Goal: Use online tool/utility

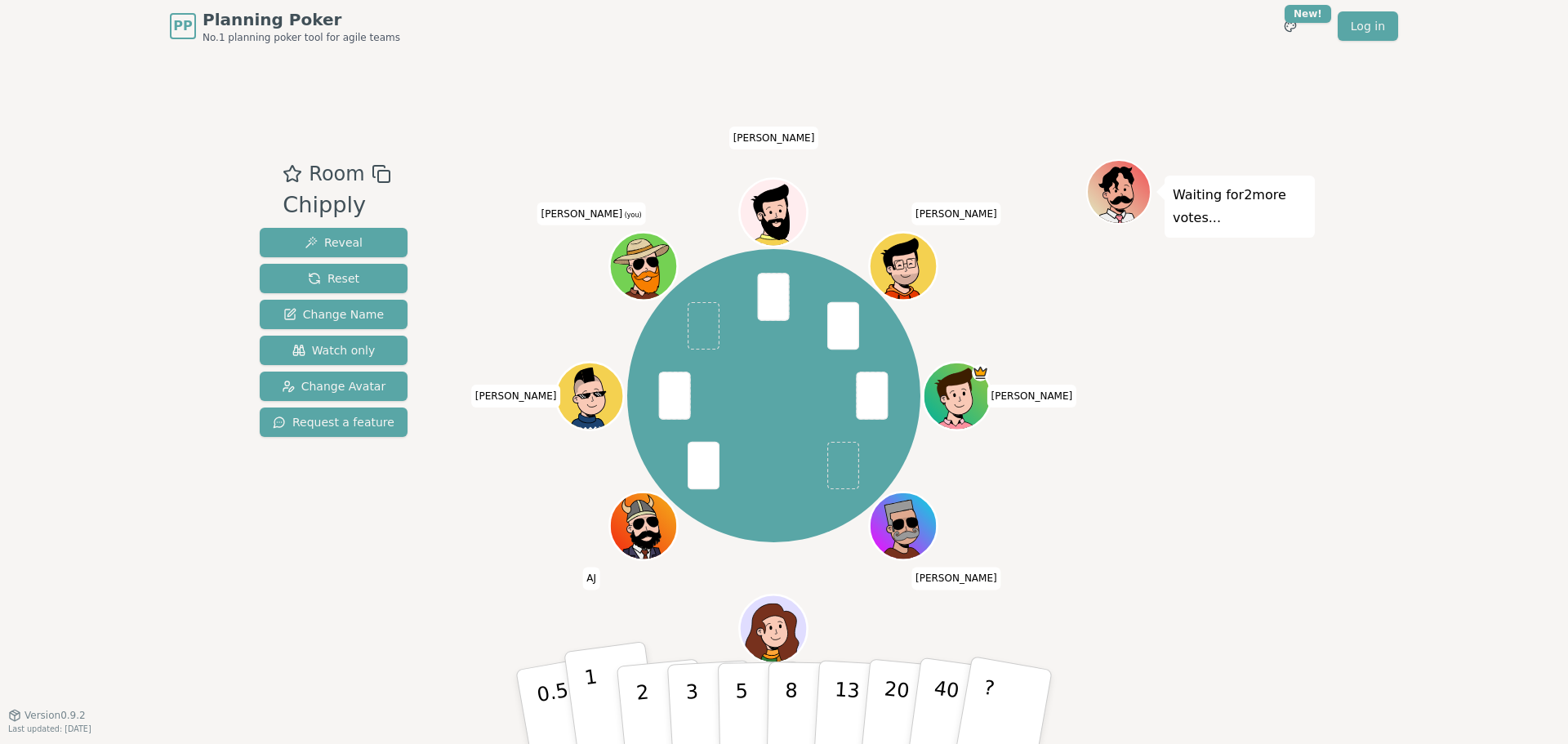
click at [587, 708] on button "1" at bounding box center [612, 707] width 97 height 132
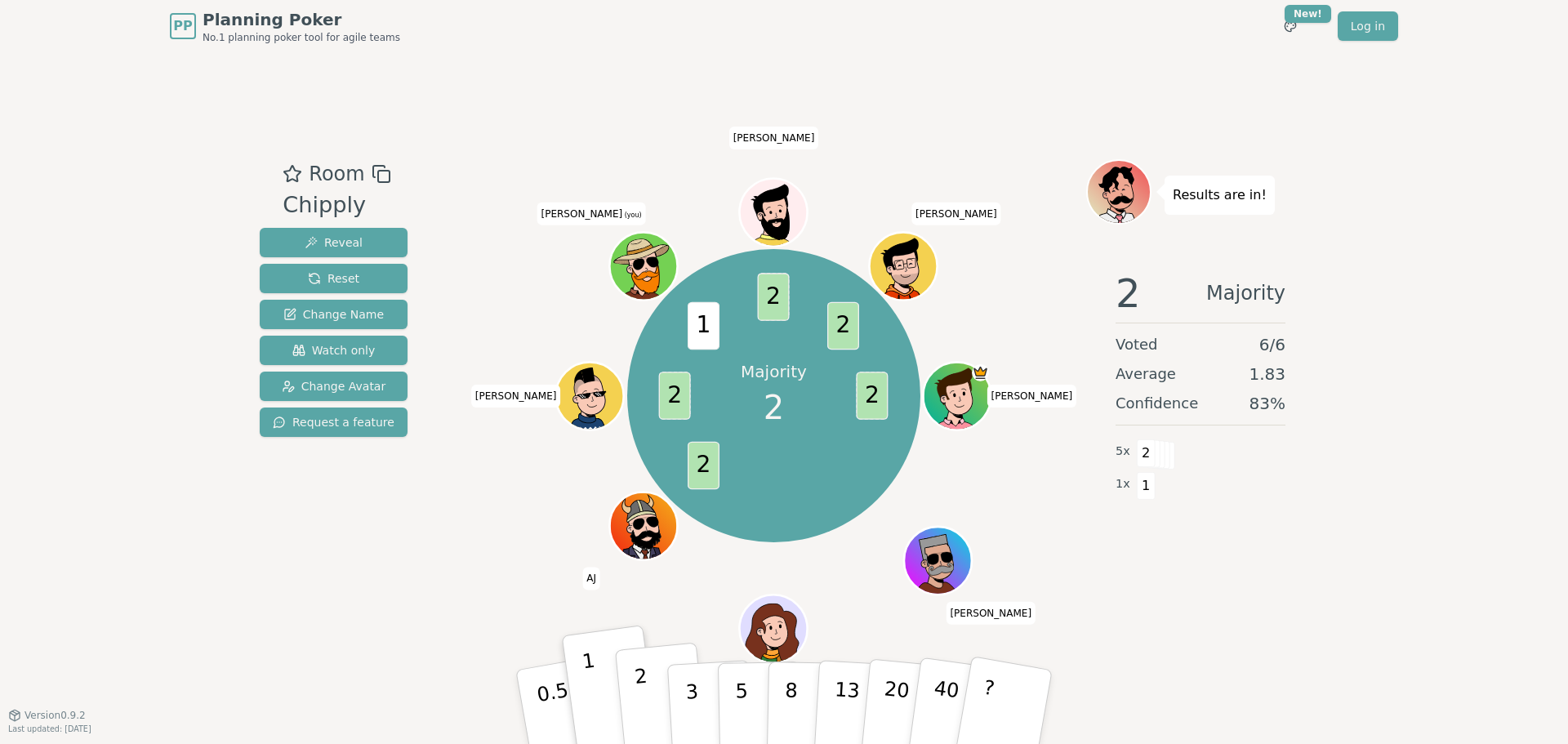
click at [644, 714] on p "2" at bounding box center [644, 709] width 21 height 89
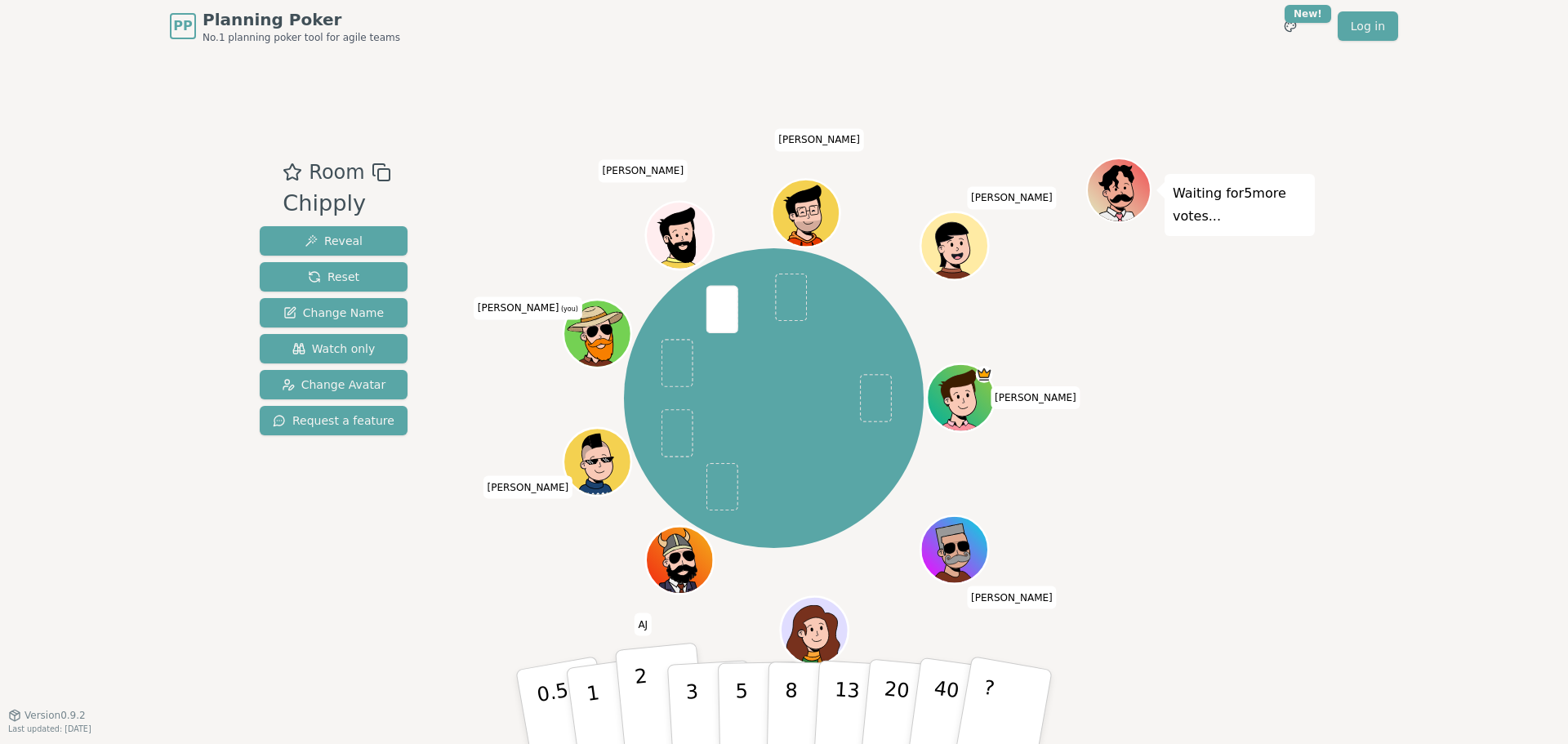
click at [642, 697] on p "2" at bounding box center [644, 709] width 21 height 89
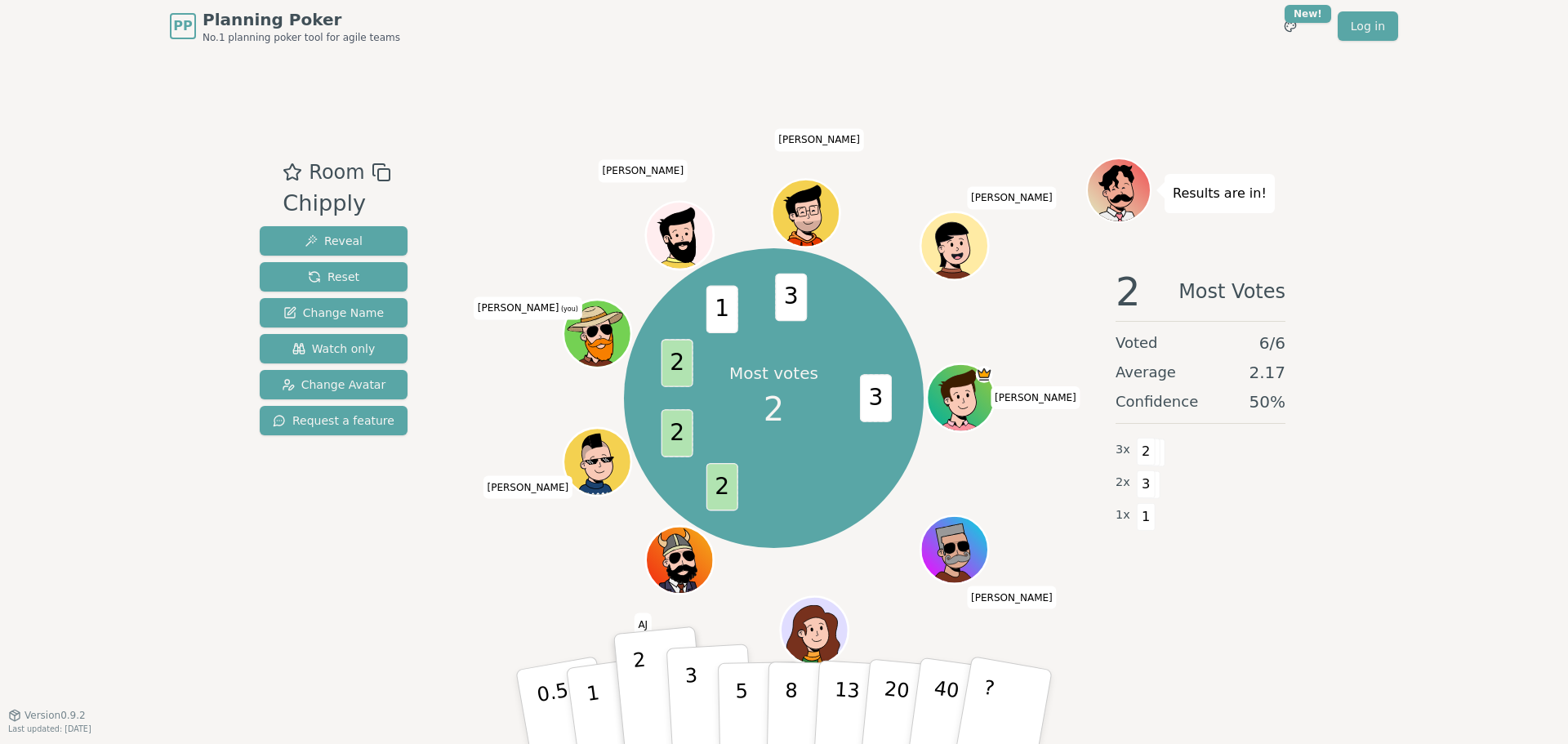
click at [695, 692] on p "3" at bounding box center [693, 708] width 18 height 89
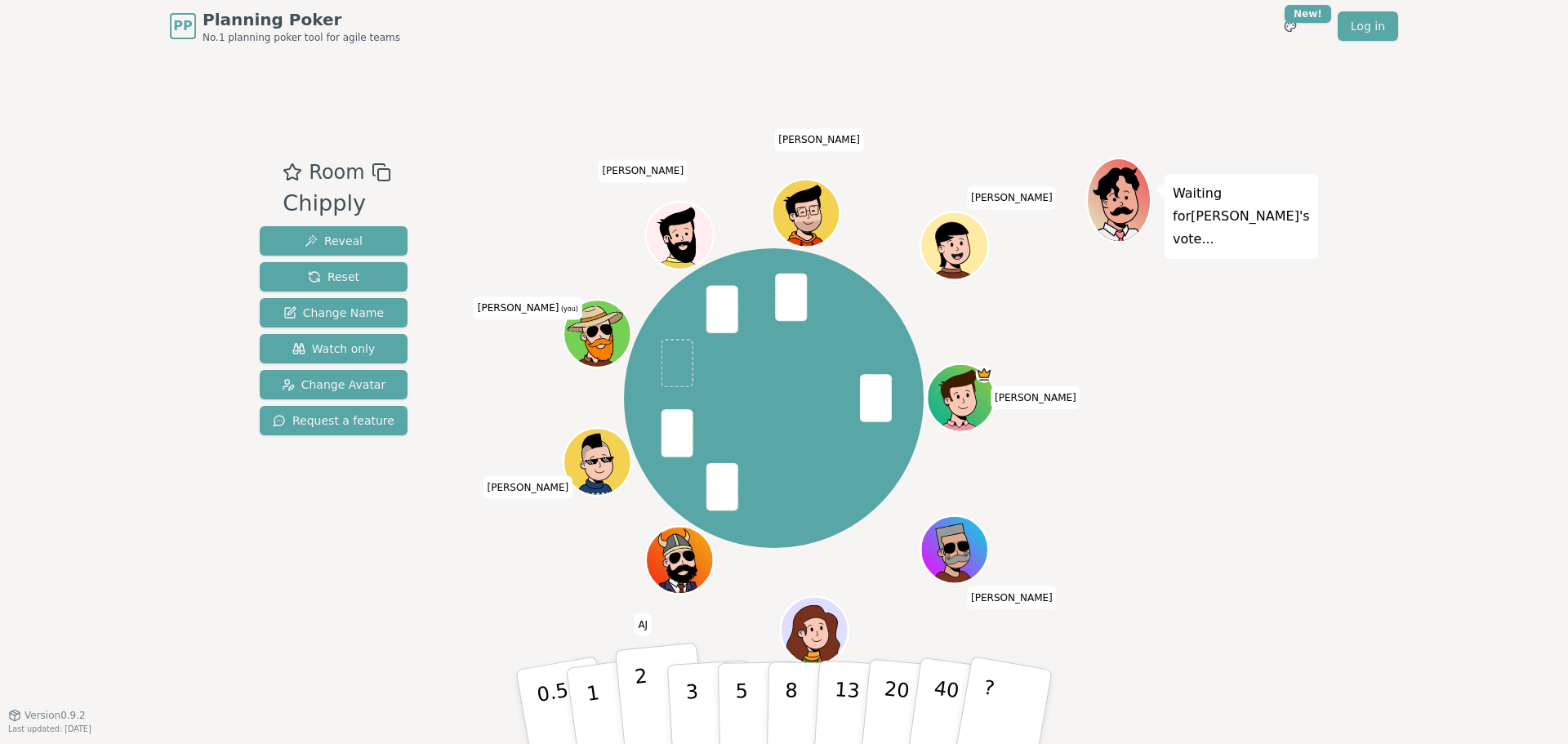
click at [634, 717] on button "2" at bounding box center [661, 707] width 93 height 130
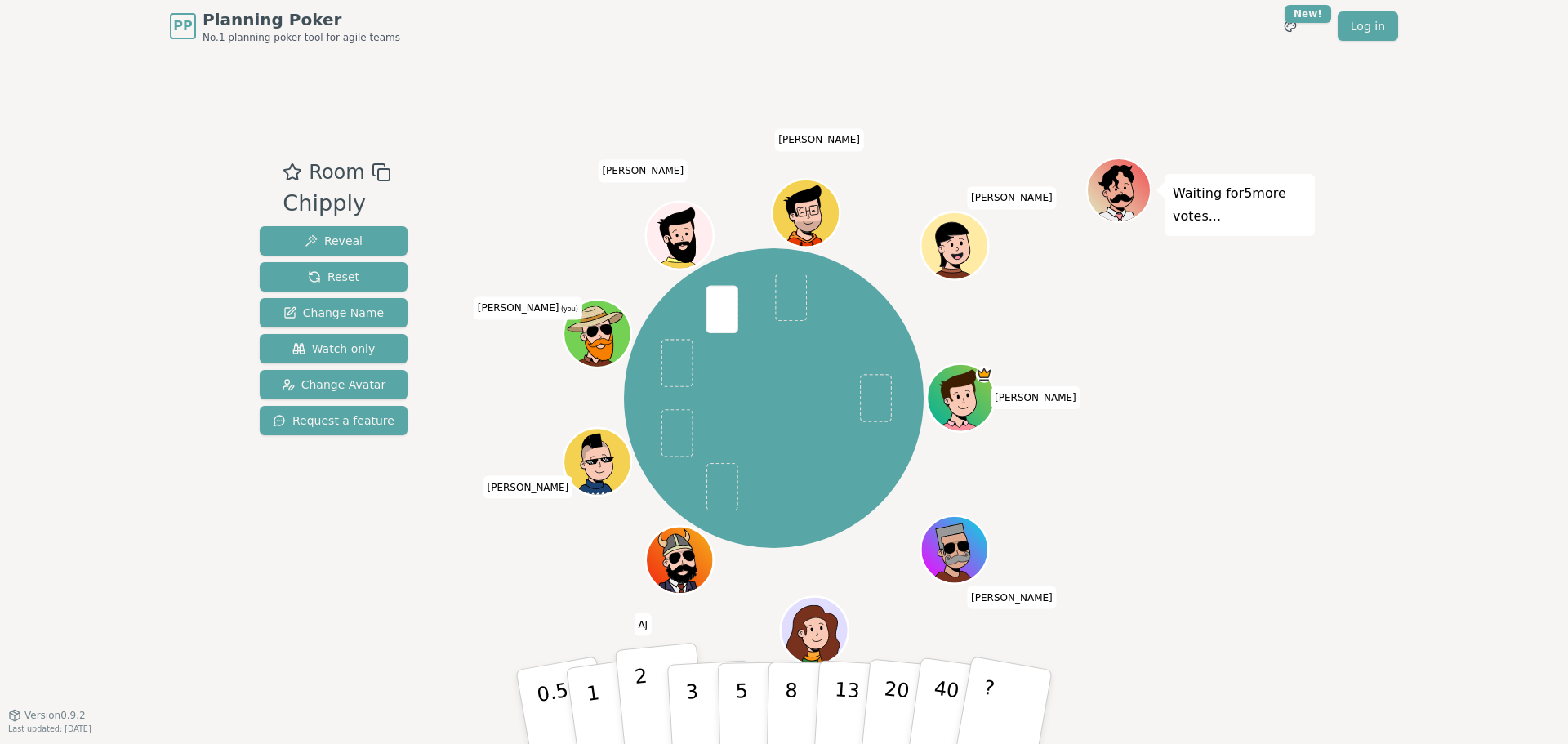
click at [636, 709] on button "2" at bounding box center [661, 707] width 93 height 130
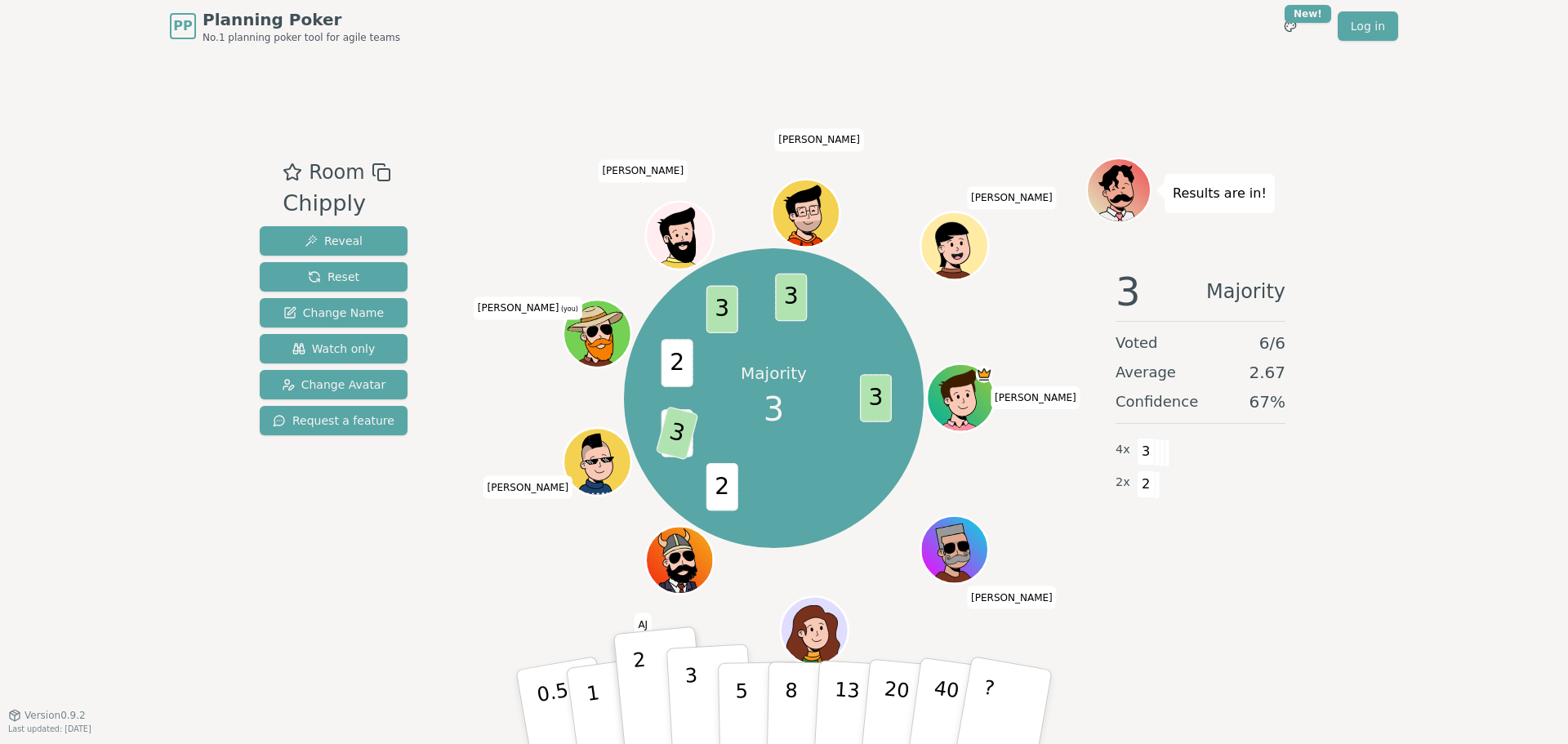
click at [698, 708] on button "3" at bounding box center [710, 707] width 89 height 127
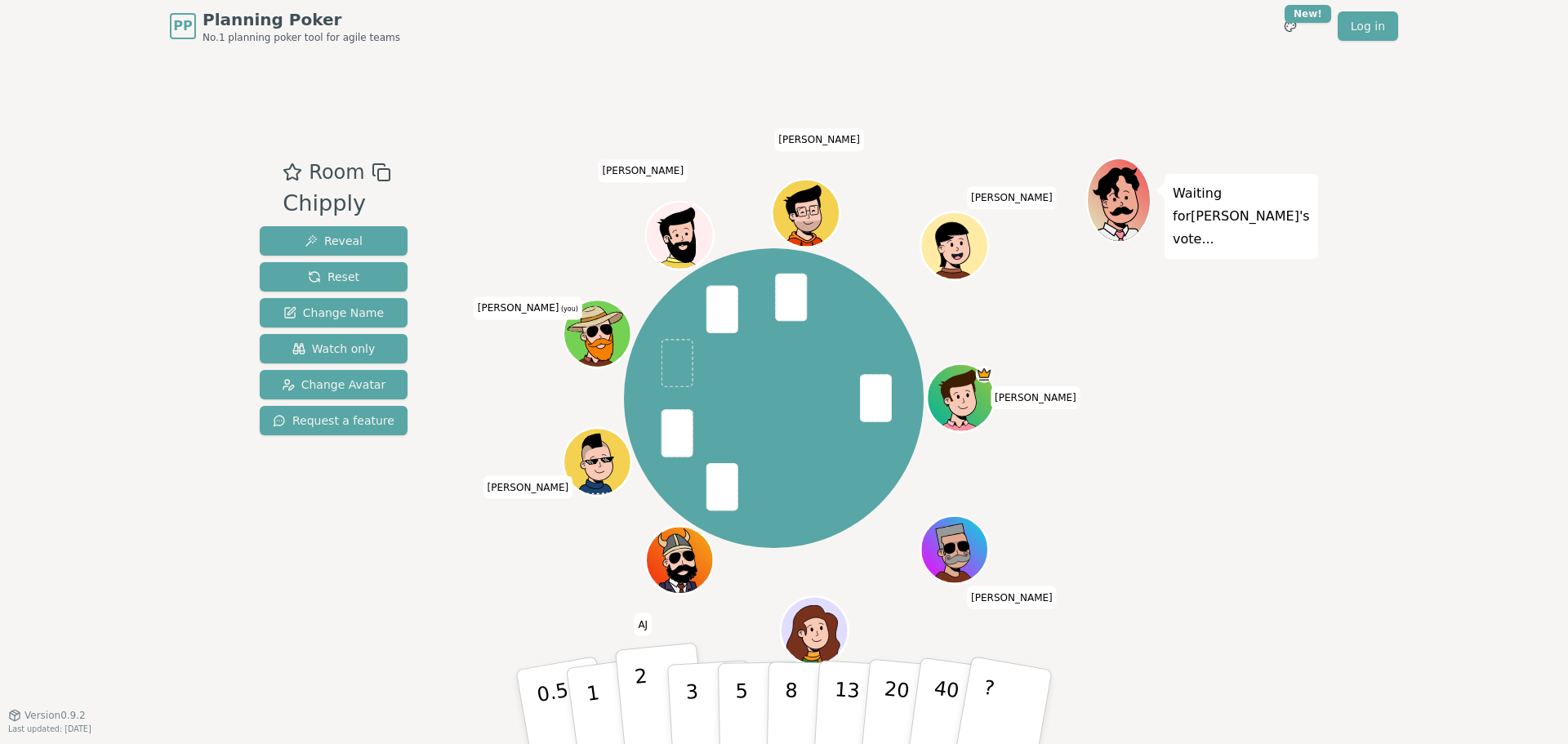
click at [663, 694] on button "2" at bounding box center [661, 707] width 93 height 130
click at [655, 707] on button "2" at bounding box center [661, 707] width 93 height 130
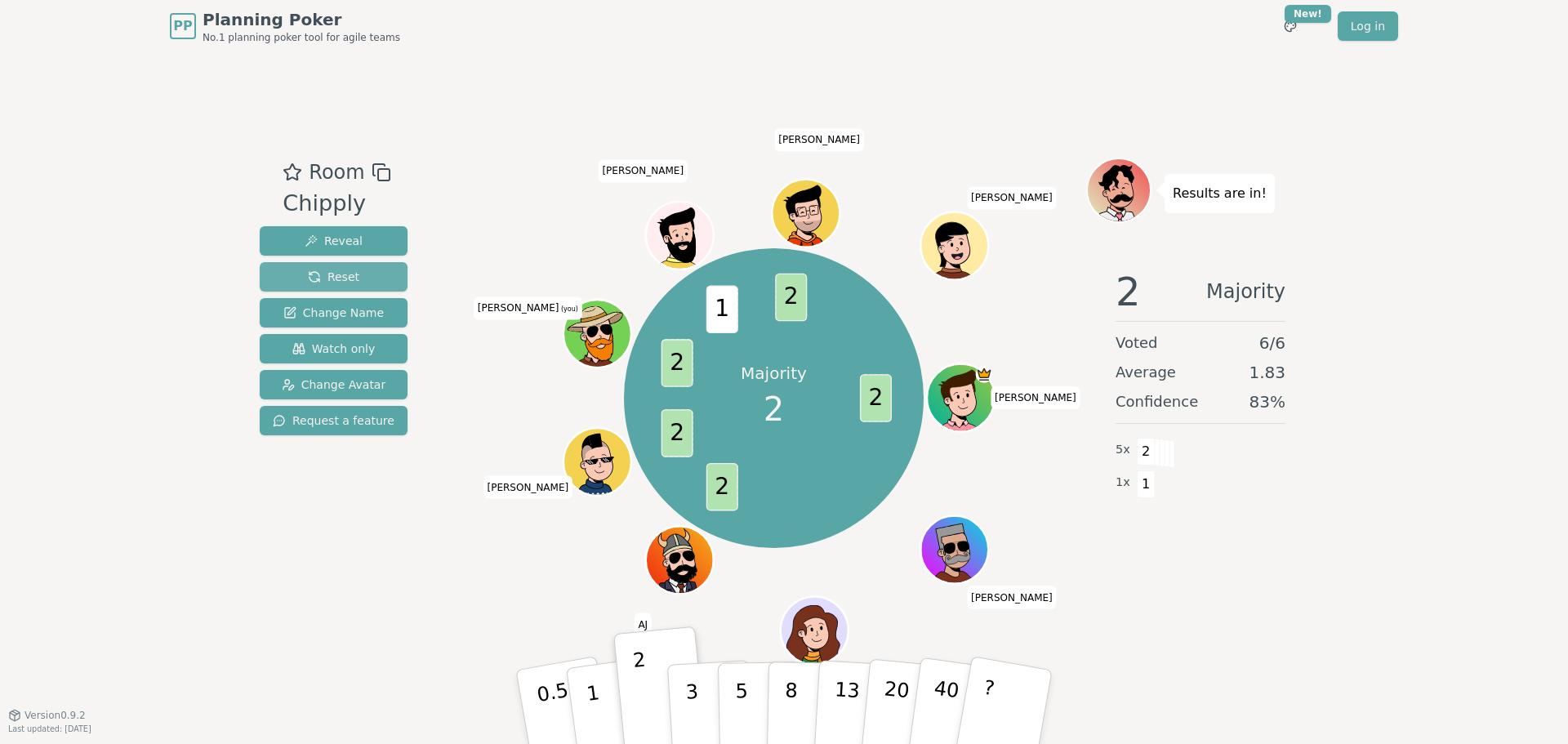
click at [339, 278] on span "Reset" at bounding box center [333, 278] width 52 height 17
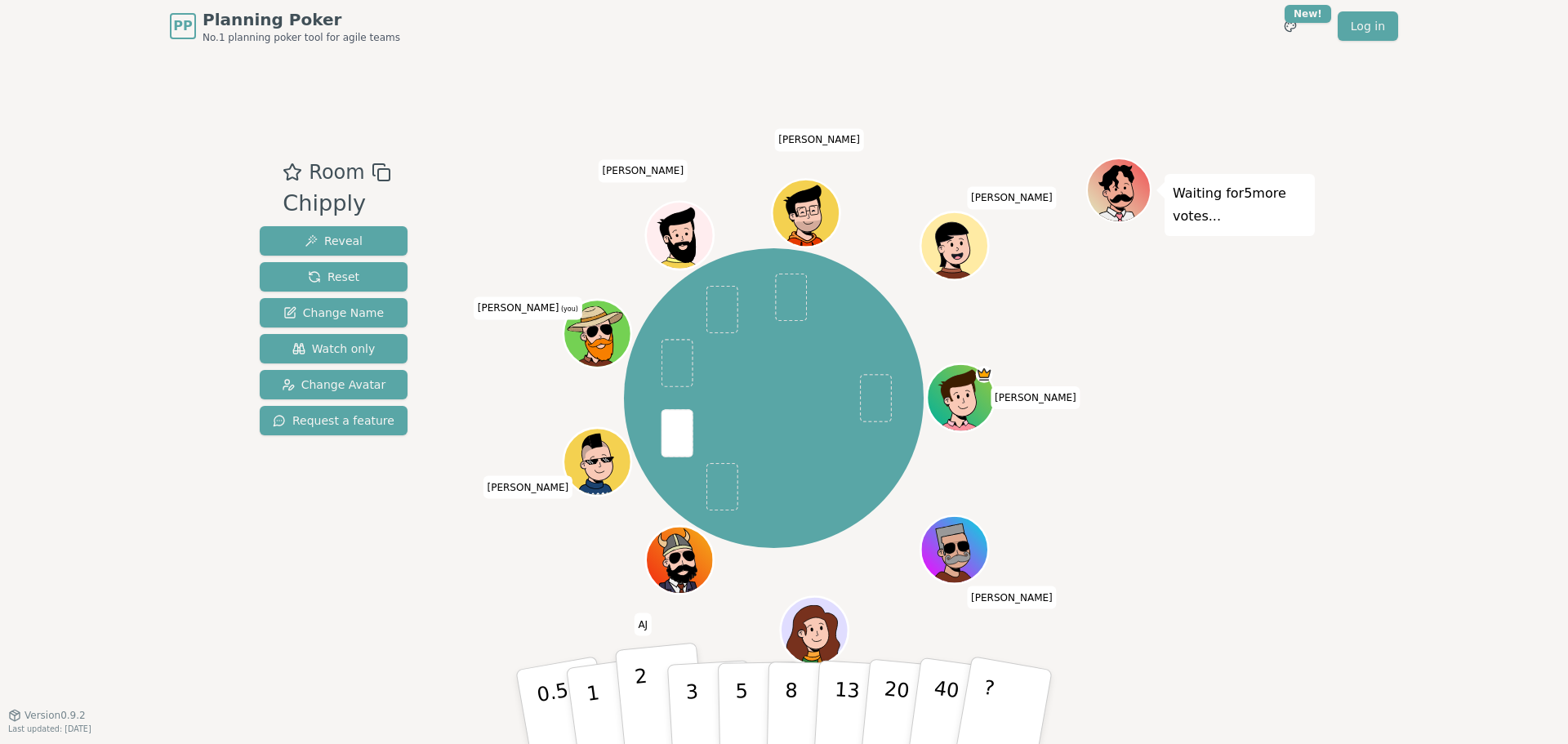
click at [650, 701] on button "2" at bounding box center [661, 707] width 93 height 130
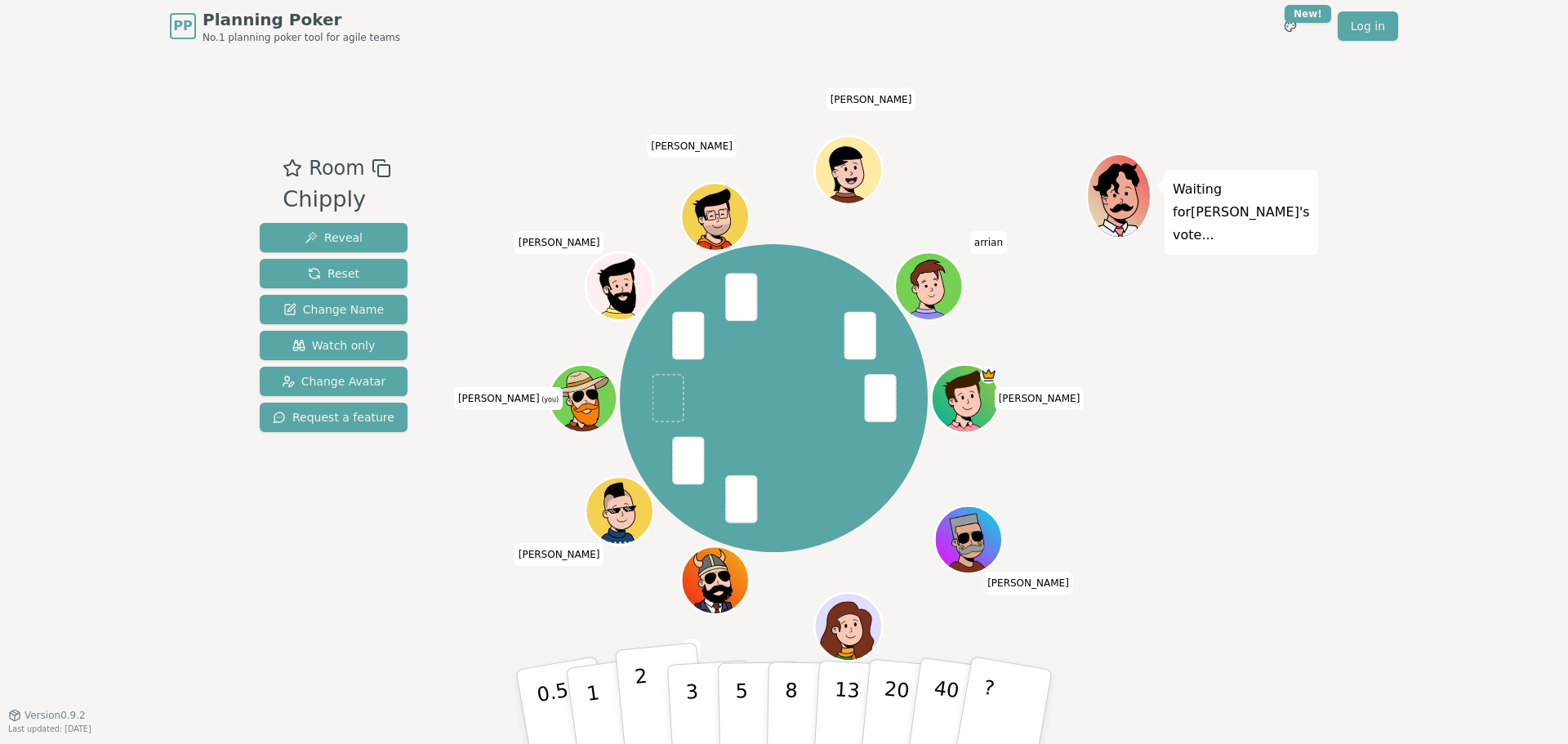
click at [646, 711] on p "2" at bounding box center [644, 709] width 21 height 89
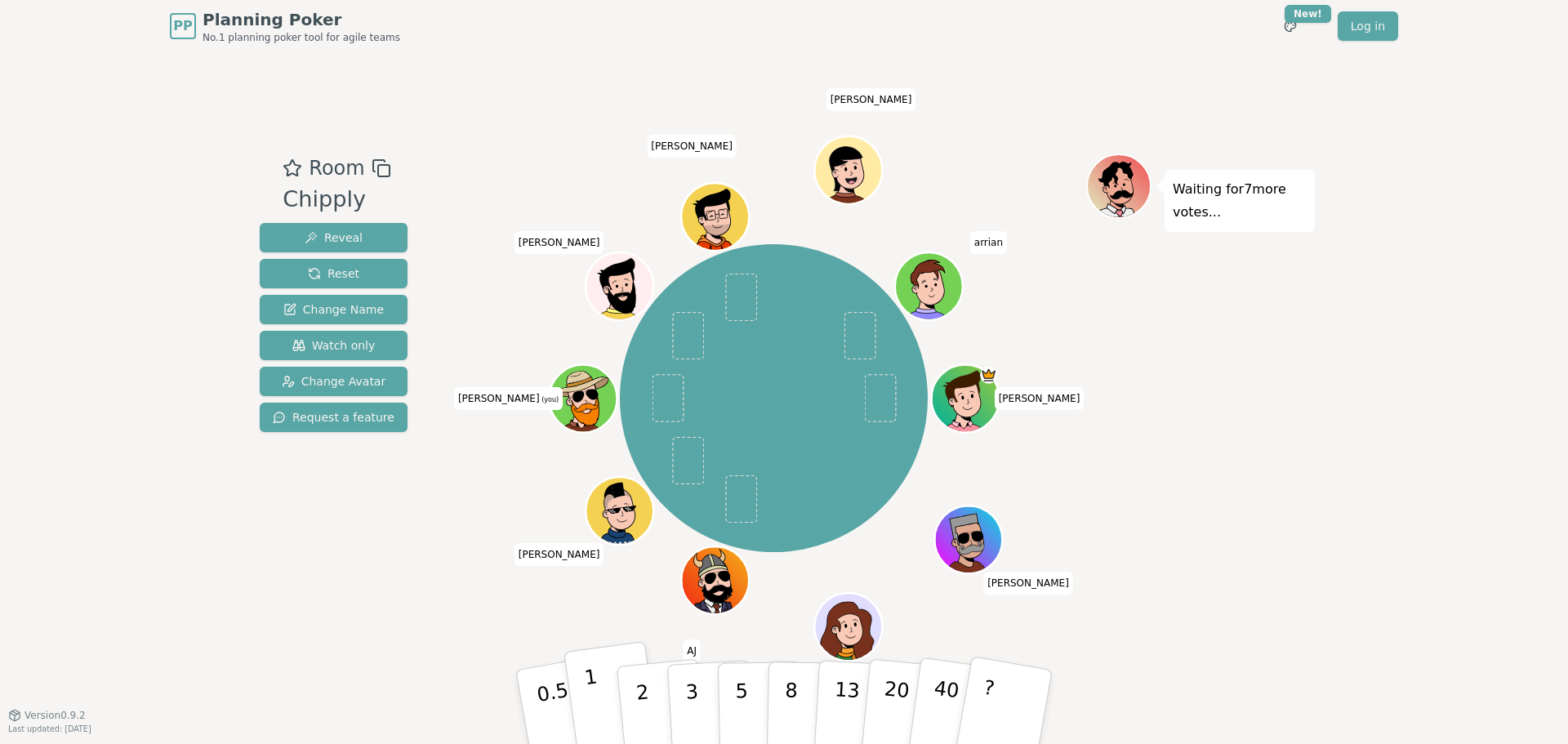
click at [612, 709] on button "1" at bounding box center [612, 707] width 97 height 132
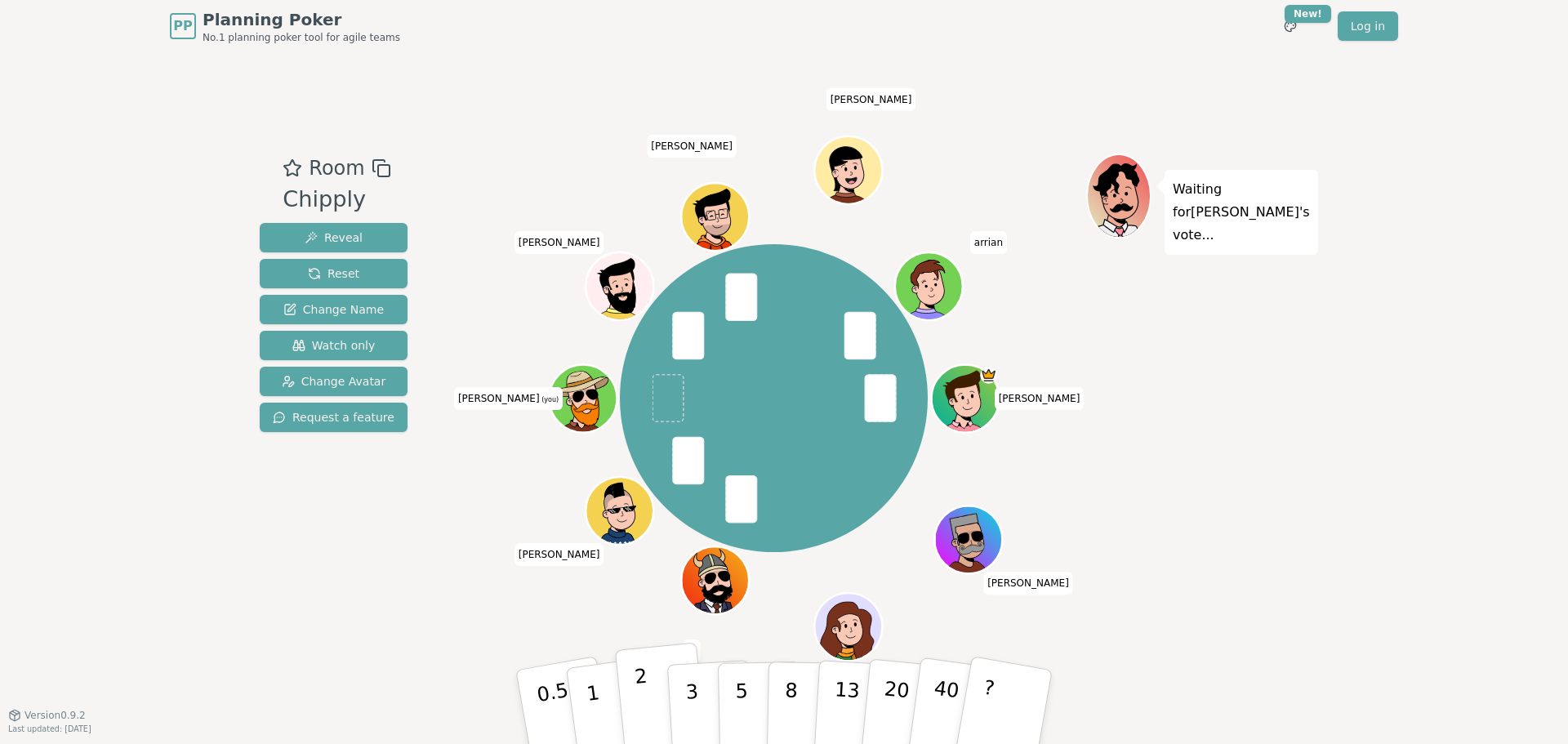
click at [642, 710] on p "2" at bounding box center [644, 709] width 21 height 89
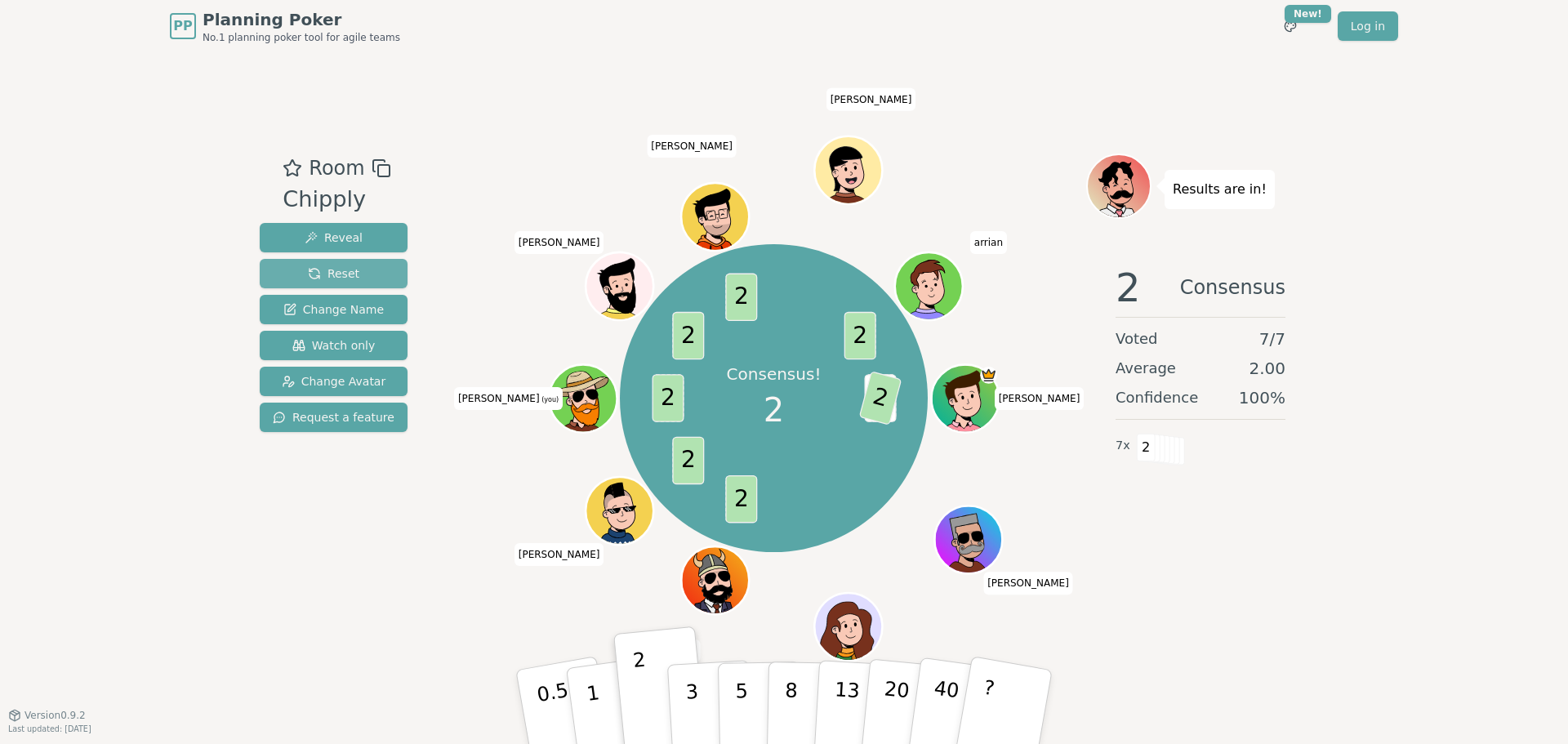
click at [319, 269] on span "Reset" at bounding box center [333, 274] width 52 height 17
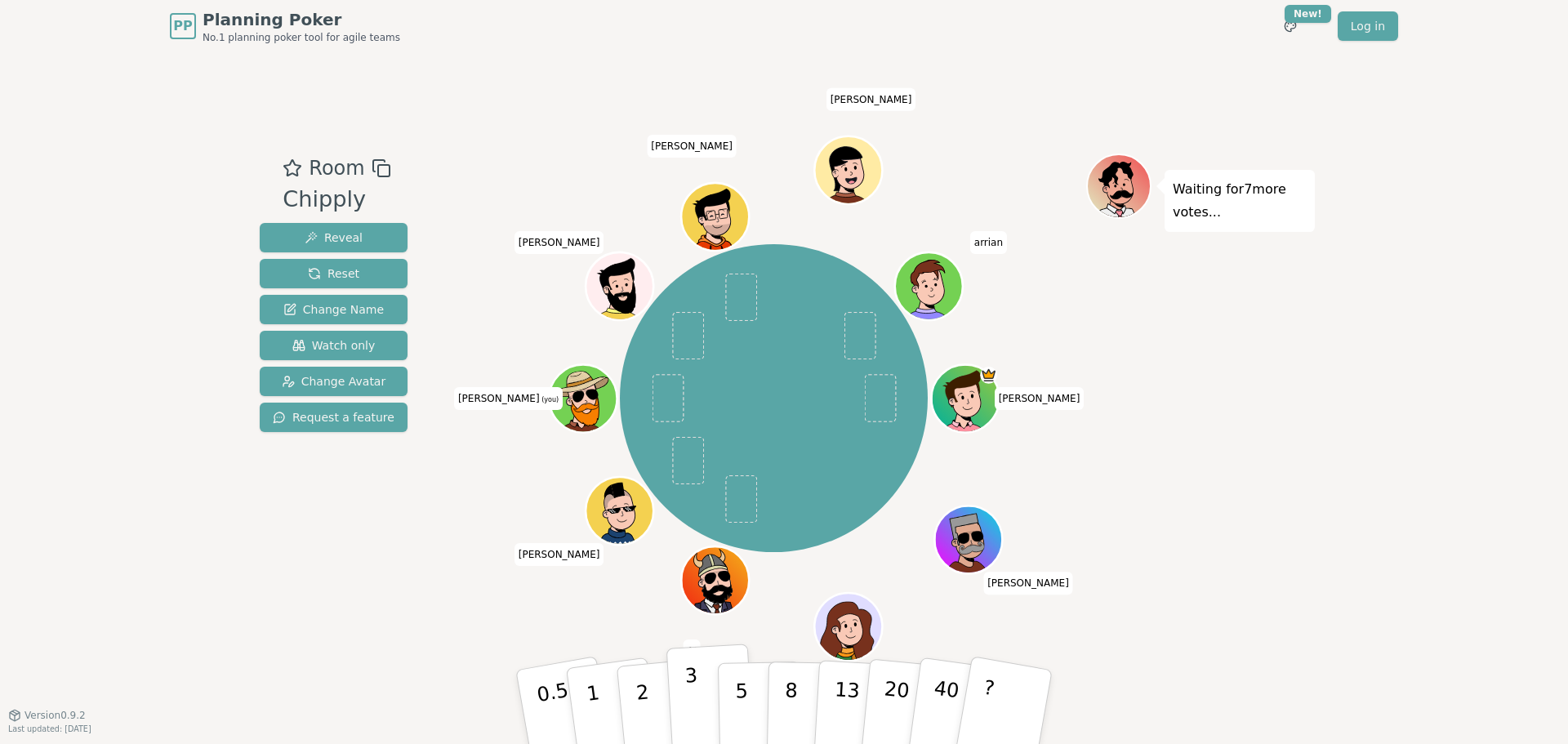
click at [685, 706] on button "3" at bounding box center [710, 707] width 89 height 127
